Goal: Information Seeking & Learning: Learn about a topic

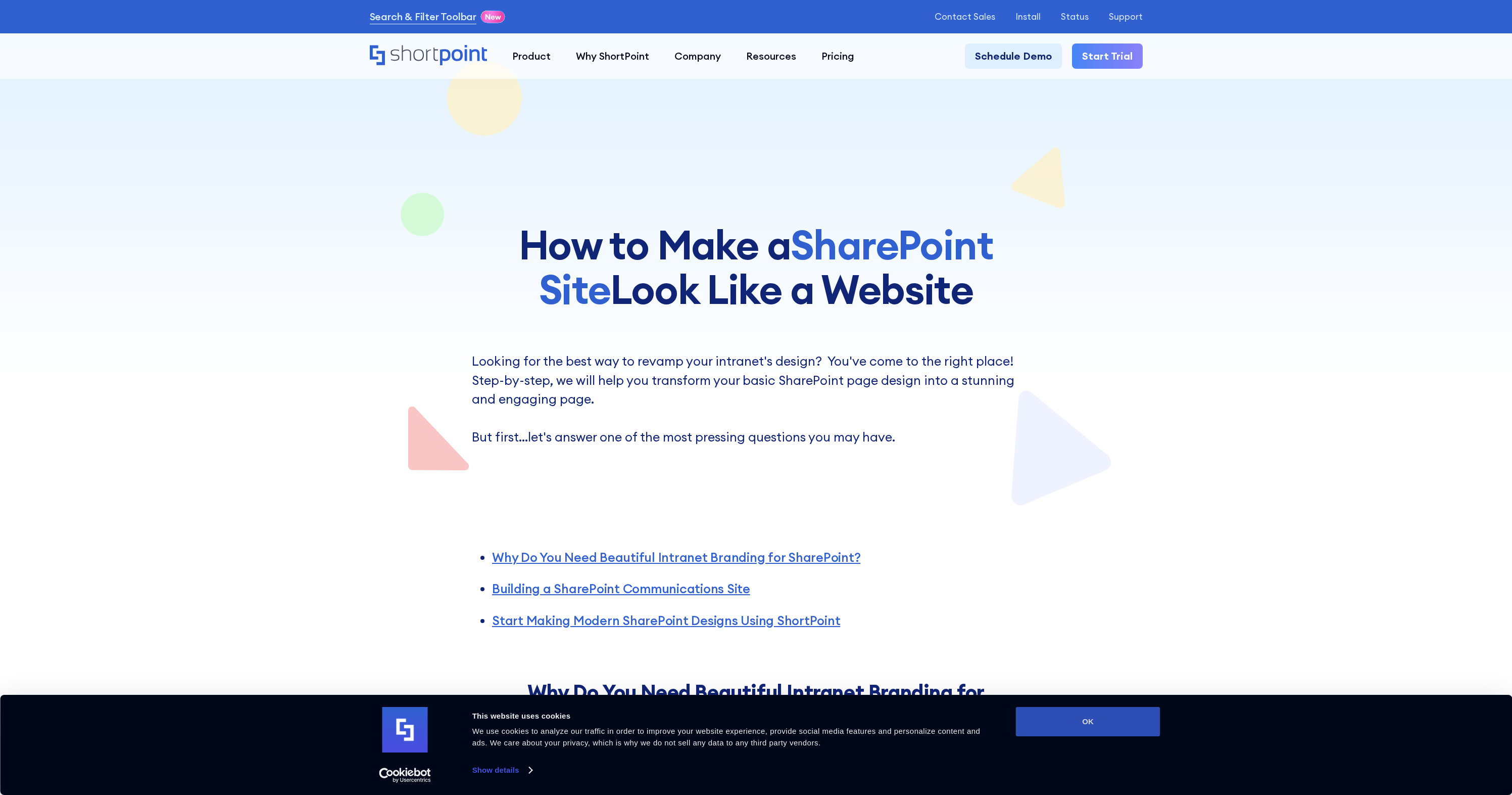
click at [1040, 722] on button "OK" at bounding box center [1088, 721] width 145 height 29
